Goal: Communication & Community: Answer question/provide support

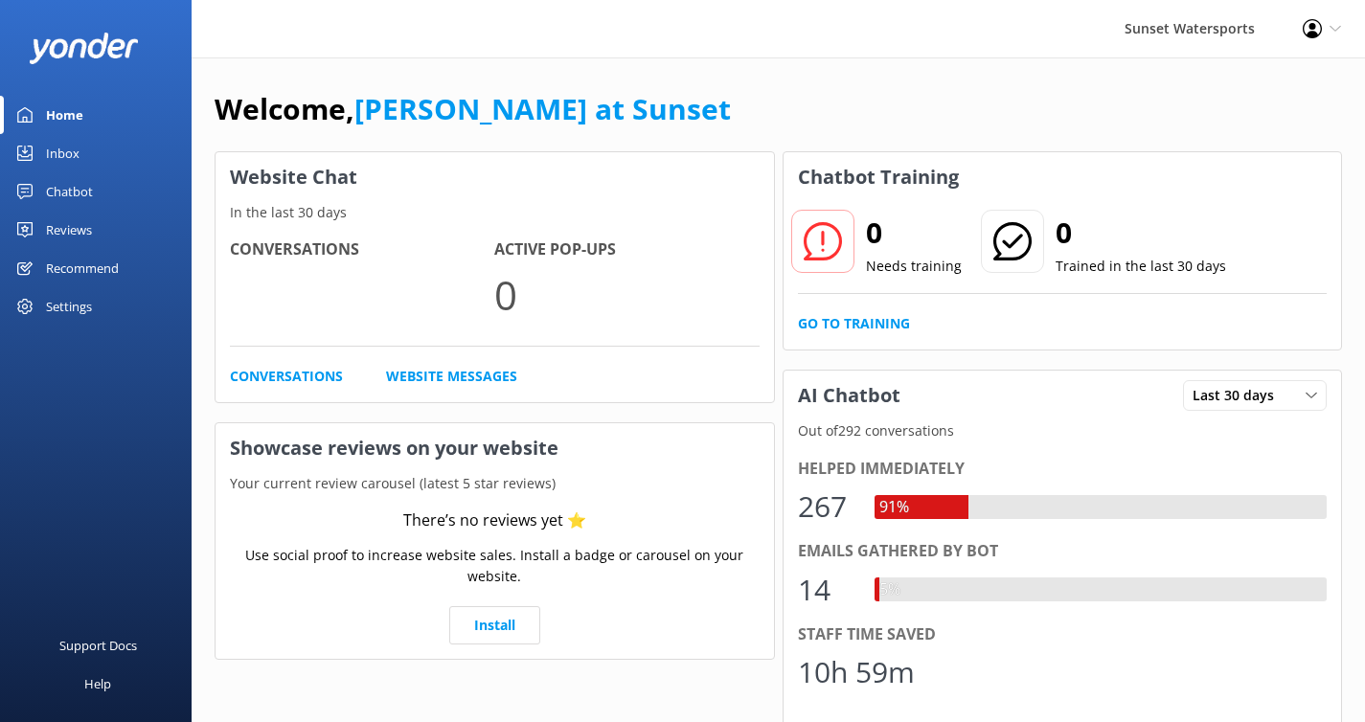
click at [80, 153] on link "Inbox" at bounding box center [96, 153] width 192 height 38
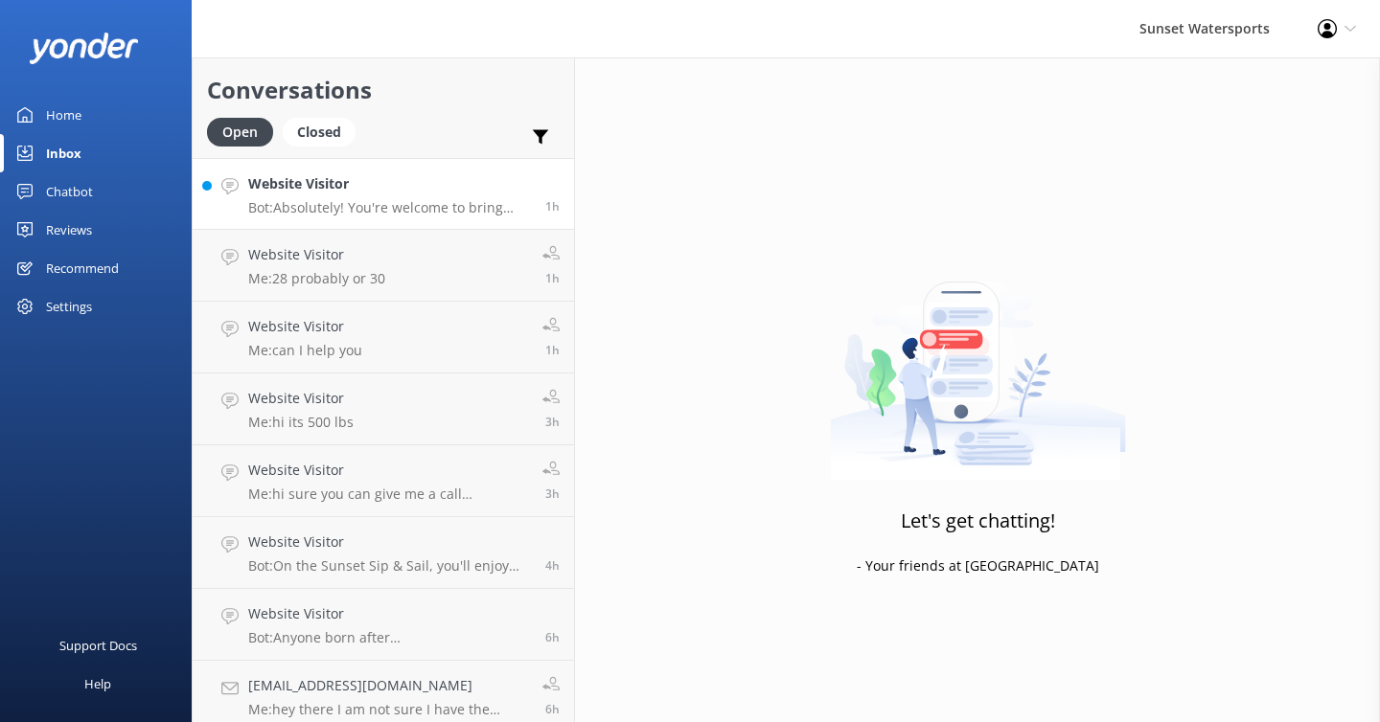
click at [430, 197] on div "Website Visitor Bot: Absolutely! You're welcome to bring your own snorkel gear …" at bounding box center [389, 193] width 283 height 41
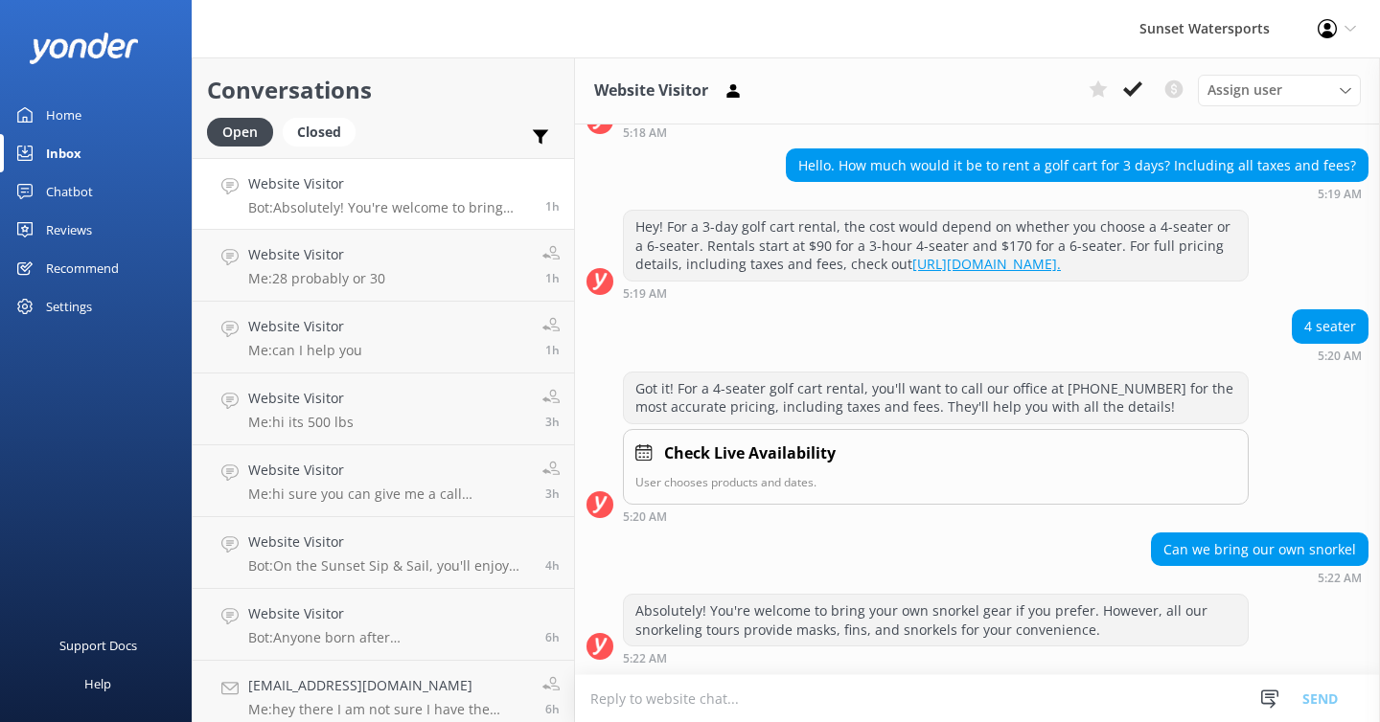
scroll to position [216, 0]
click at [1137, 88] on use at bounding box center [1132, 88] width 19 height 15
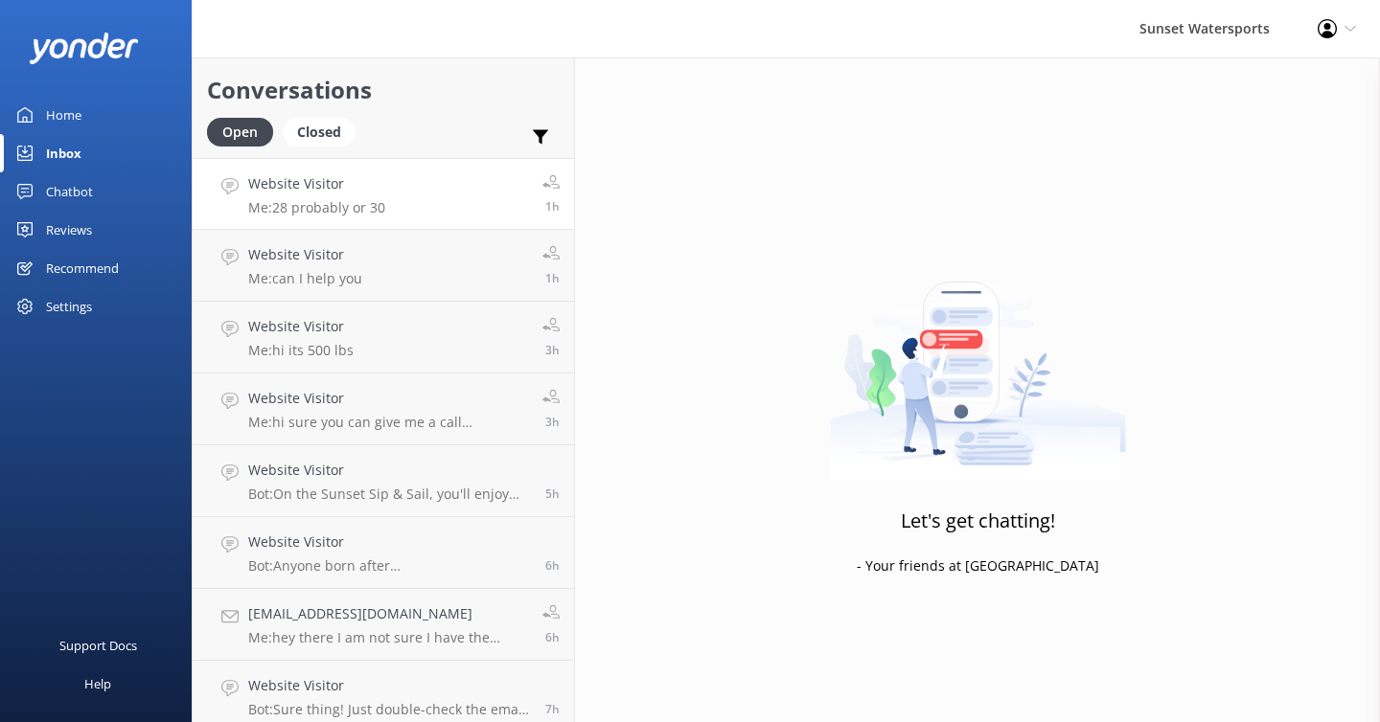
click at [395, 195] on link "Website Visitor Me: 28 probably or 30 1h" at bounding box center [383, 194] width 381 height 72
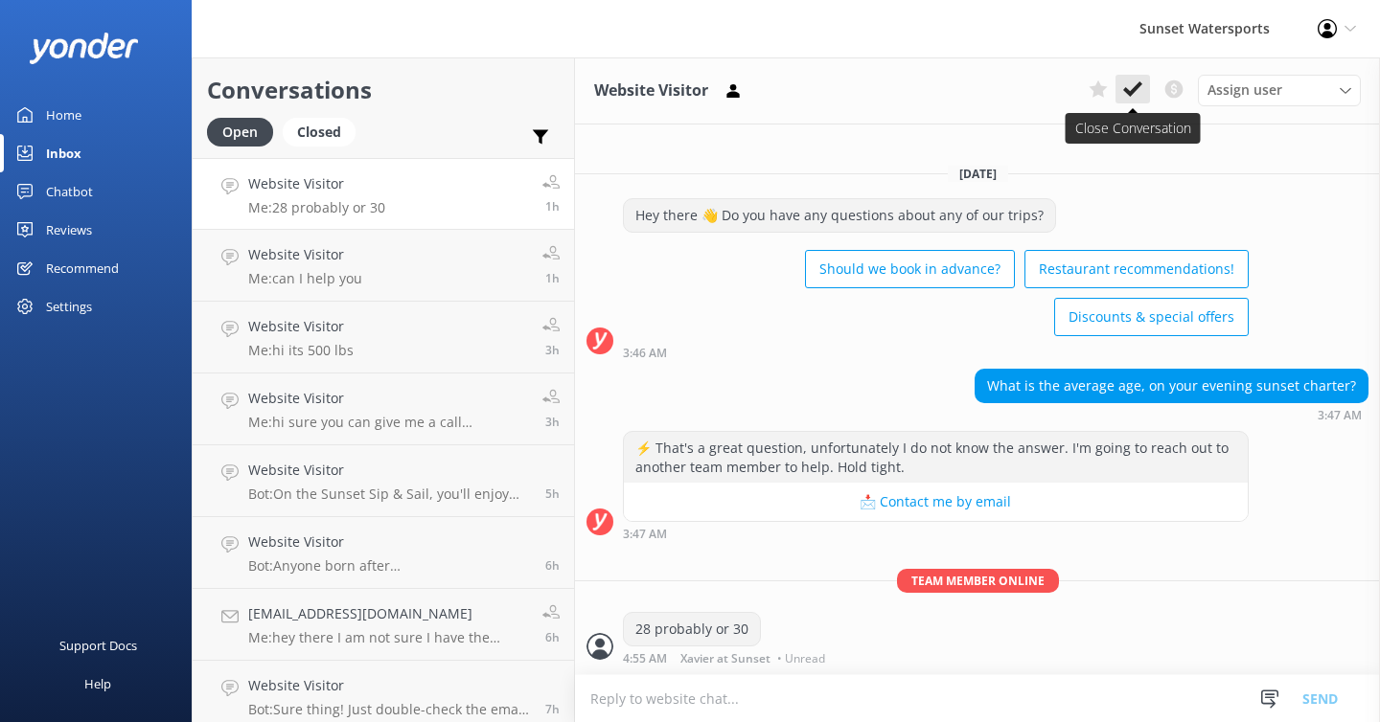
click at [1132, 91] on use at bounding box center [1132, 88] width 19 height 15
